Goal: Information Seeking & Learning: Stay updated

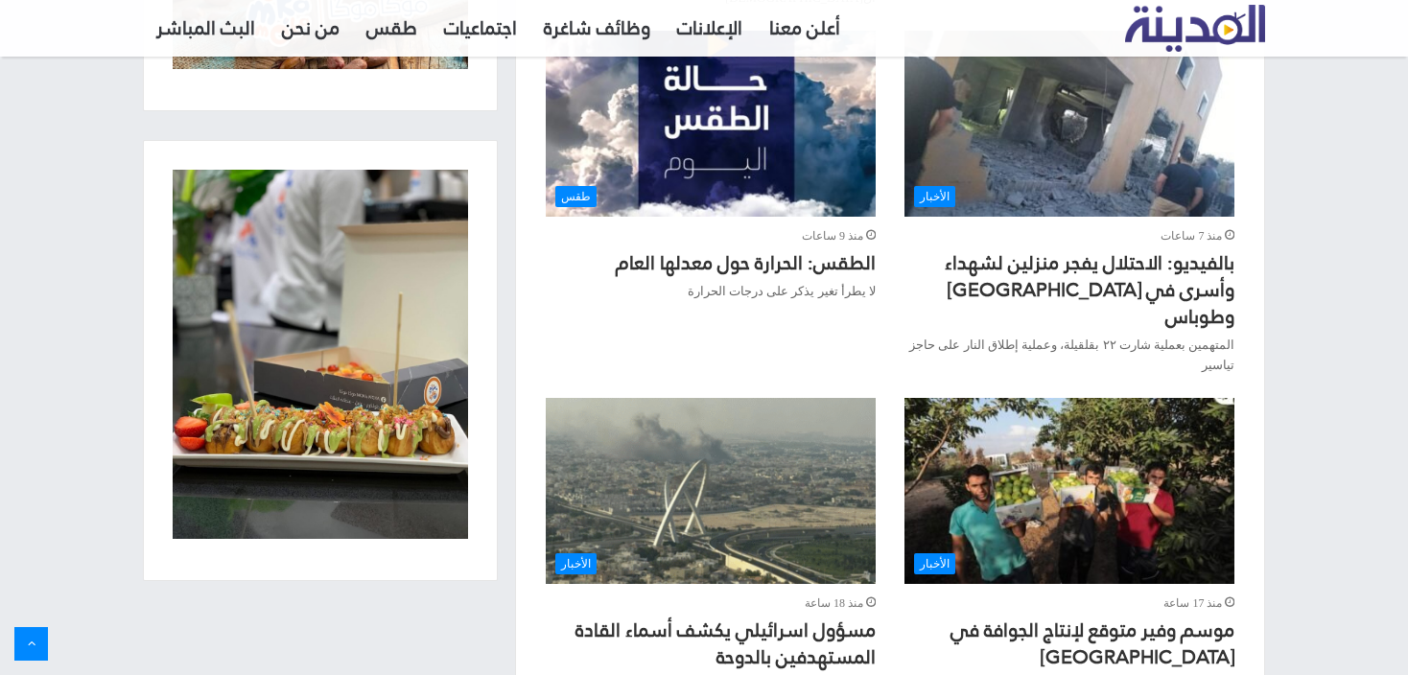
scroll to position [1466, 0]
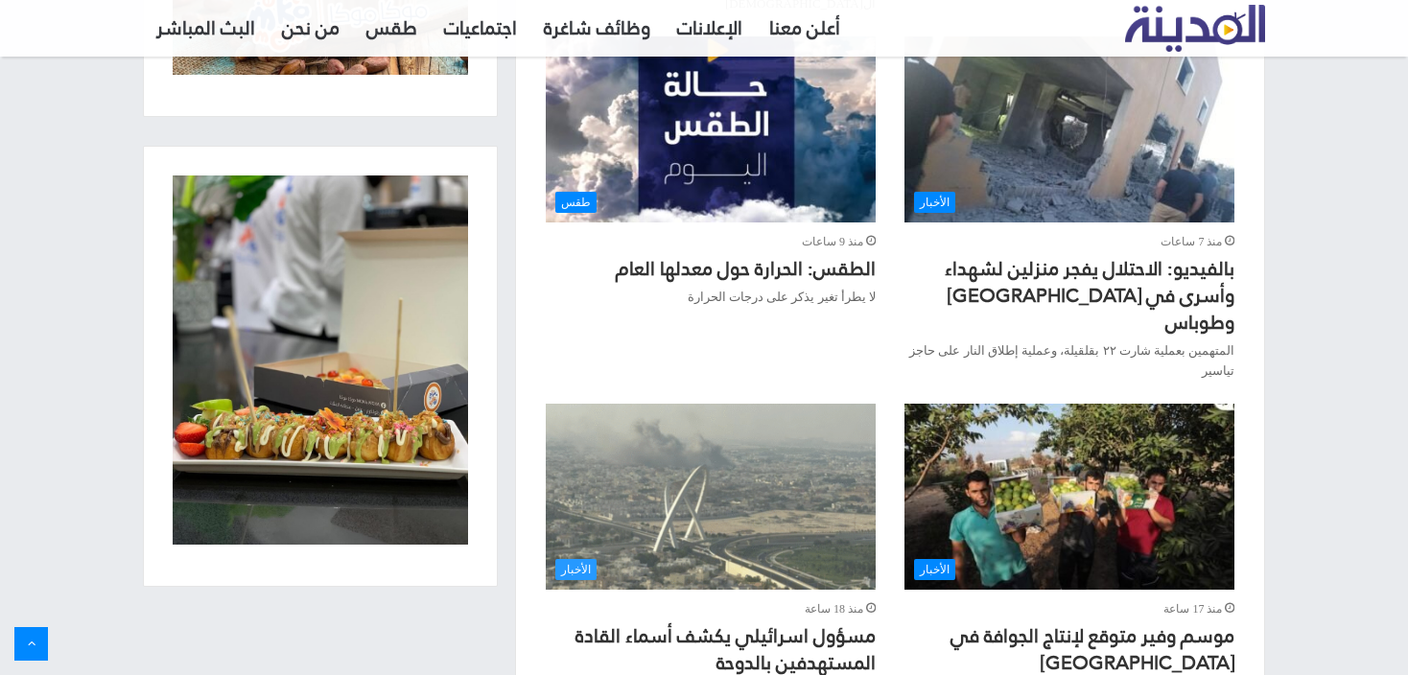
click at [744, 404] on img "مسؤول اسرائيلي يكشف أسماء القادة المستهدفين بالدوحة" at bounding box center [711, 497] width 330 height 186
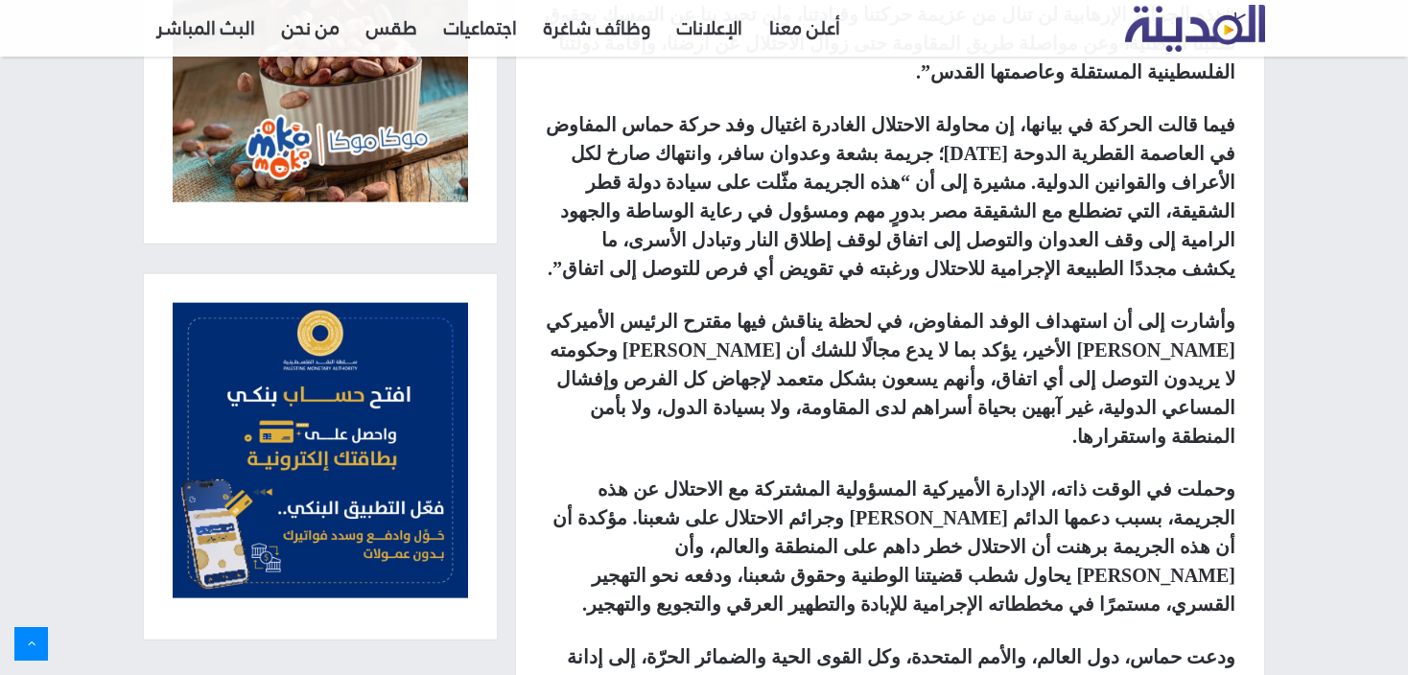
scroll to position [1854, 0]
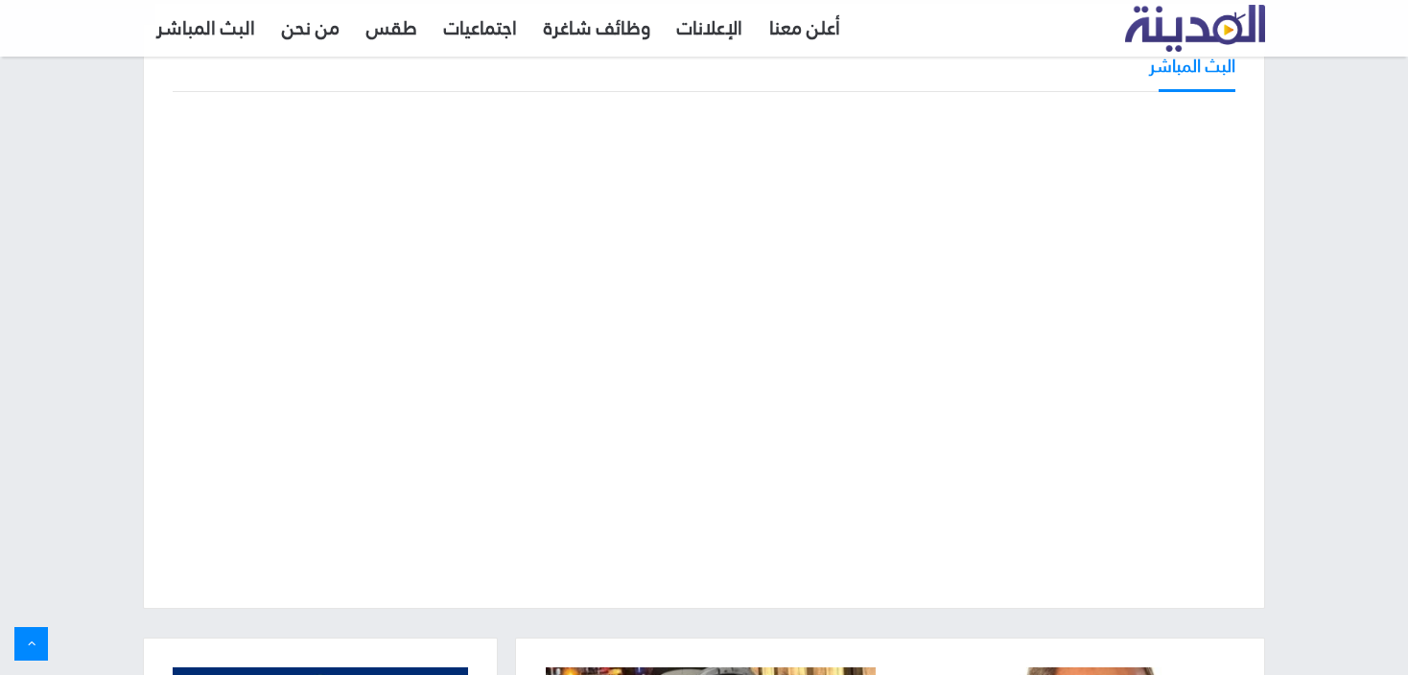
scroll to position [128, 0]
